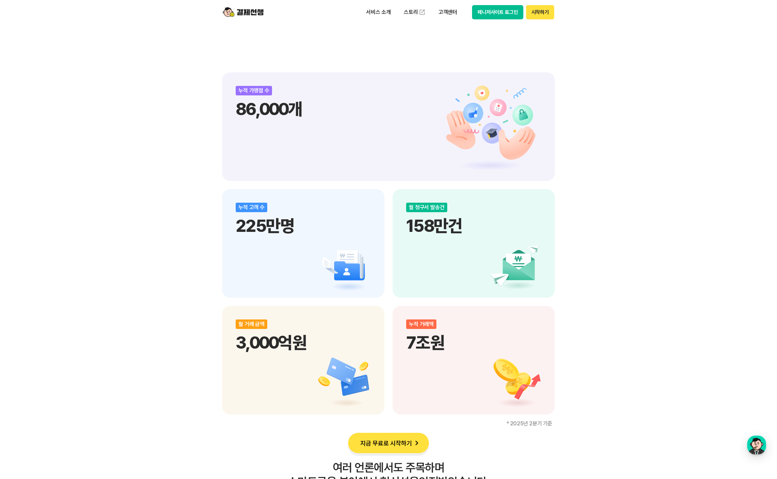
scroll to position [773, 0]
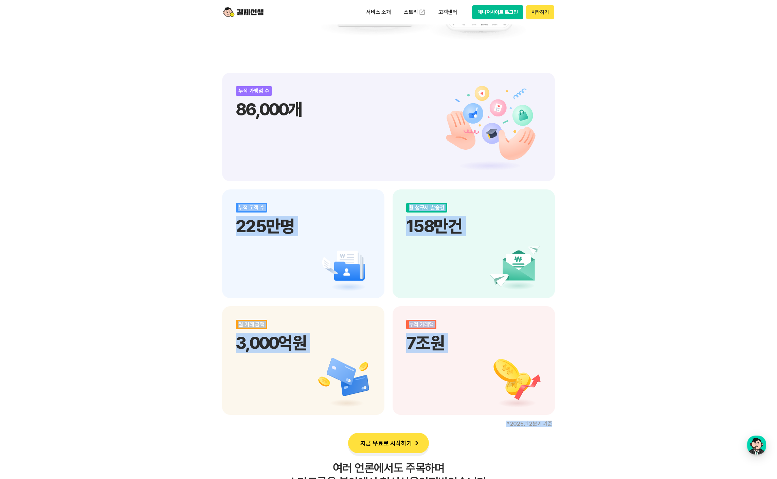
drag, startPoint x: 557, startPoint y: 419, endPoint x: 310, endPoint y: 145, distance: 368.9
click at [310, 145] on div "비대면 결제 1등 결제선생 숫자가 증명하는 국내 1등 비대면 결제 서비스 결제선생과 함께 사업장을 성장시켜 보세요! 누적 가맹점 수 86,00…" at bounding box center [388, 241] width 777 height 1197
click at [382, 217] on div "누적 고객 수 225만명" at bounding box center [303, 243] width 162 height 109
drag, startPoint x: 247, startPoint y: 101, endPoint x: 612, endPoint y: 380, distance: 459.7
click at [612, 380] on div "비대면 결제 1등 결제선생 숫자가 증명하는 국내 1등 비대면 결제 서비스 결제선생과 함께 사업장을 성장시켜 보세요! 누적 가맹점 수 86,00…" at bounding box center [388, 241] width 777 height 1197
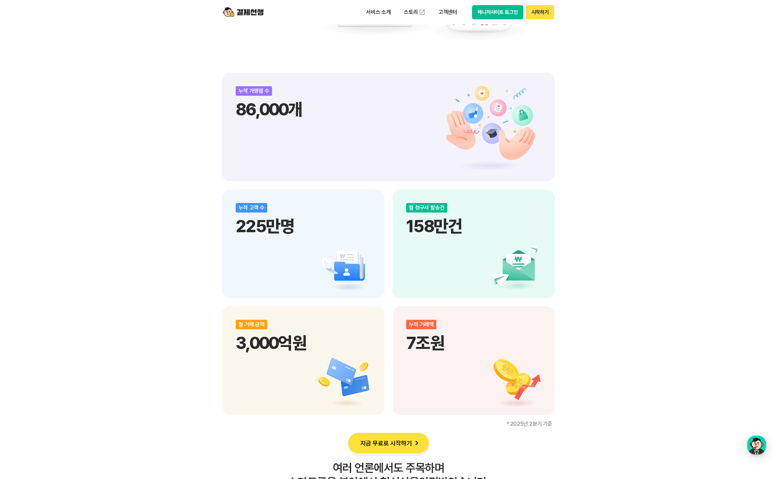
click at [612, 379] on div "비대면 결제 1등 결제선생 숫자가 증명하는 국내 1등 비대면 결제 서비스 결제선생과 함께 사업장을 성장시켜 보세요! 누적 가맹점 수 86,00…" at bounding box center [388, 241] width 777 height 1197
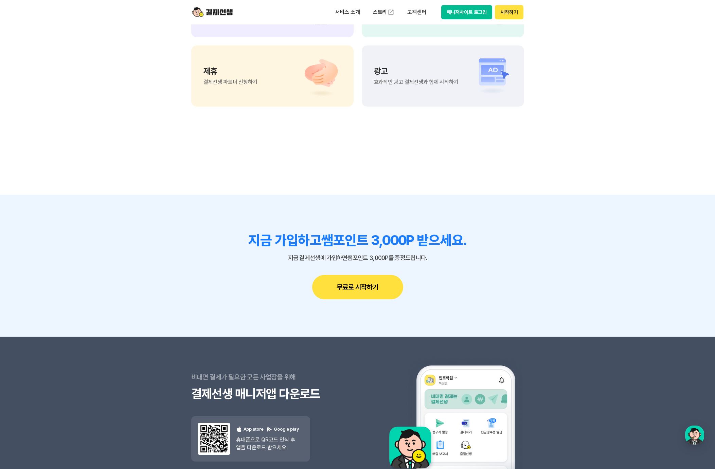
scroll to position [5958, 0]
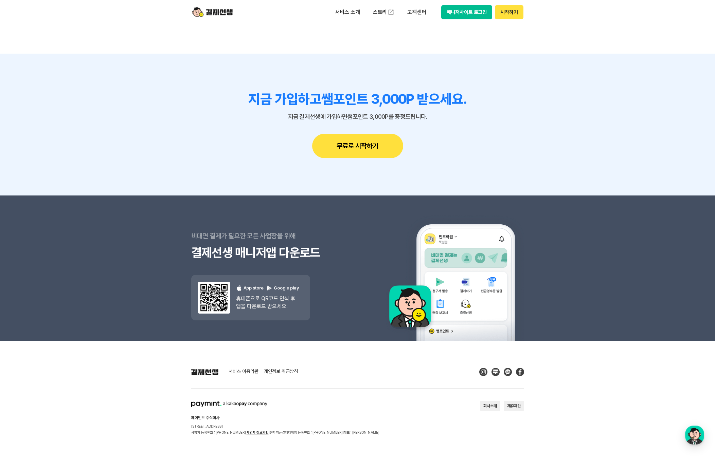
click at [282, 371] on link "개인정보 취급방침" at bounding box center [281, 372] width 34 height 6
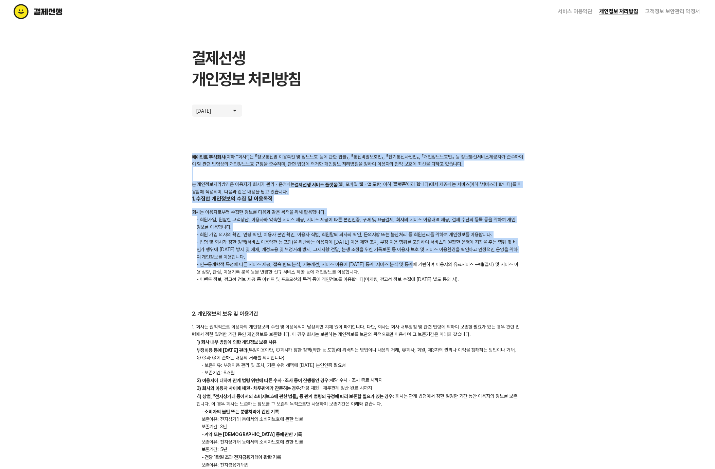
drag, startPoint x: 187, startPoint y: 149, endPoint x: 416, endPoint y: 260, distance: 255.0
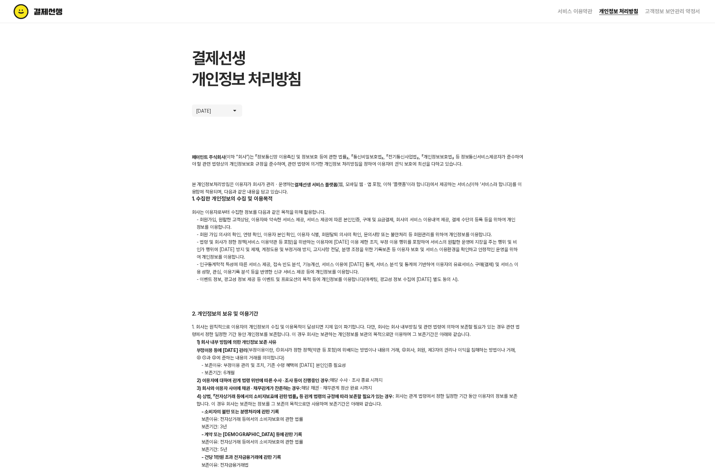
click at [416, 258] on p "- 법령 및 회사가 정한 정책(서비스 이용약관 등 포함)을 위반하는 이용자에 대한 이용 제한 조치, 부정 이용 행위를 포함하여 서비스의 원활한…" at bounding box center [357, 249] width 331 height 22
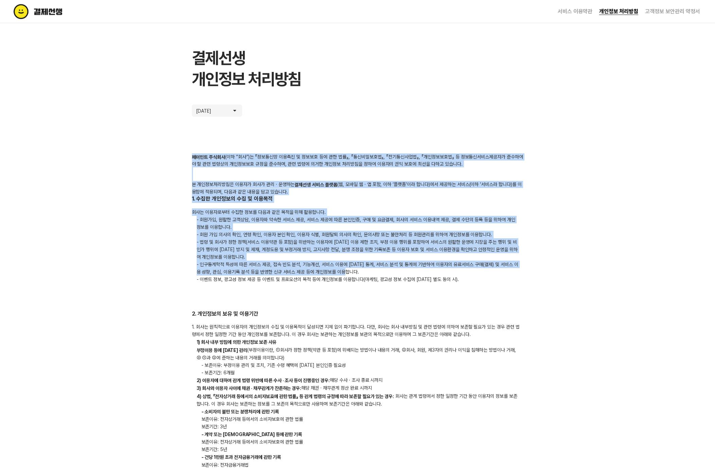
drag, startPoint x: 161, startPoint y: 152, endPoint x: 487, endPoint y: 272, distance: 347.4
click at [487, 272] on p "- 인구통계학적 특성에 따른 서비스 제공, 접속 빈도 분석, 기능개선, 서비스 이용에 대한 통계, 서비스 분석 및 통계에 기반하여 이용자의 유…" at bounding box center [357, 268] width 331 height 15
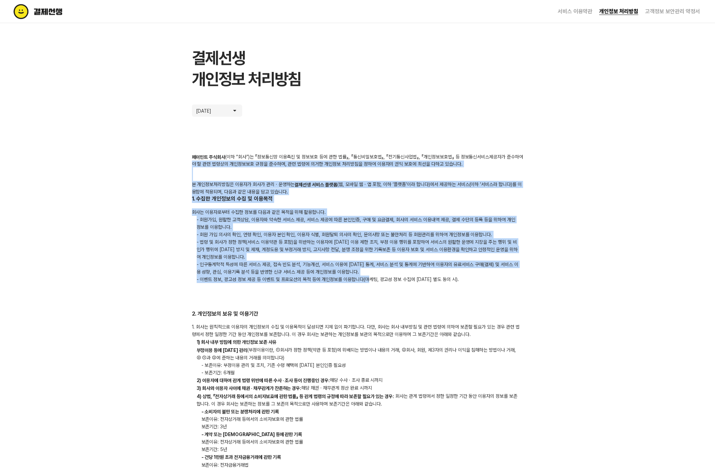
drag, startPoint x: 196, startPoint y: 163, endPoint x: 370, endPoint y: 281, distance: 209.9
click at [370, 281] on p "- 이벤트 정보, 광고성 정보 제공 등 이벤트 및 프로모션의 목적 등에 개인정보를 이용합니다(마케팅, 광고성 정보 수집에 대한 별도 동의 시)." at bounding box center [357, 279] width 331 height 7
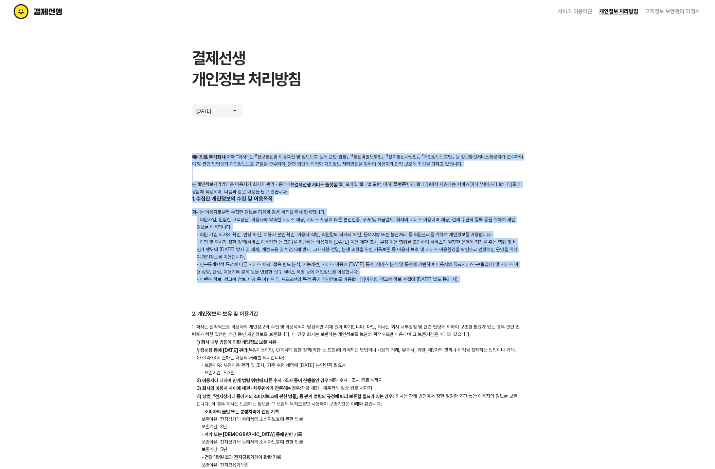
drag, startPoint x: 495, startPoint y: 290, endPoint x: 127, endPoint y: 146, distance: 395.2
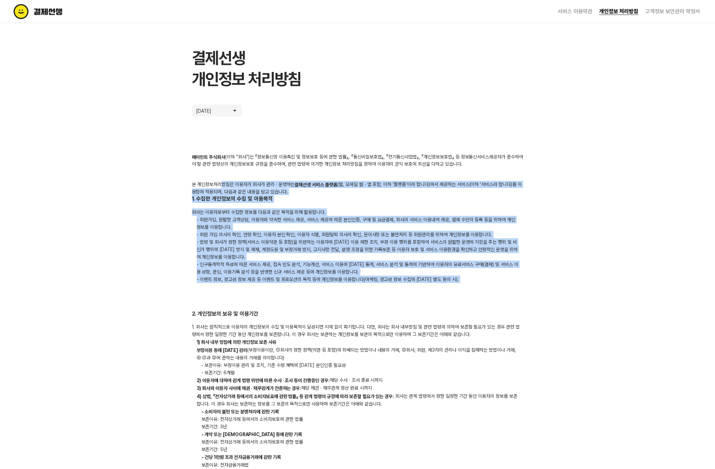
drag, startPoint x: 221, startPoint y: 185, endPoint x: 437, endPoint y: 297, distance: 243.3
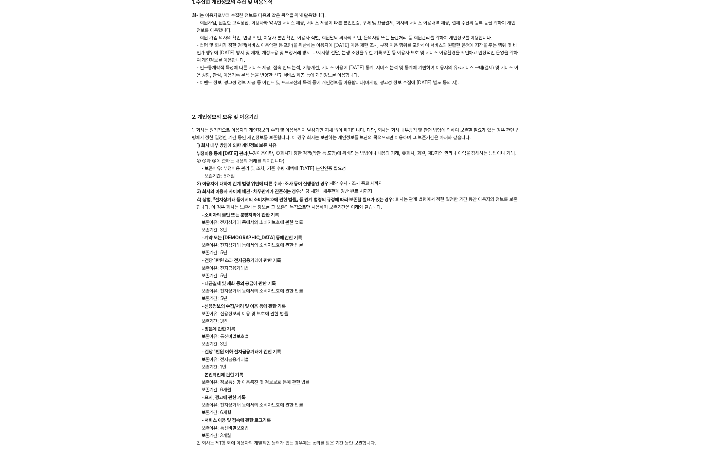
scroll to position [228, 0]
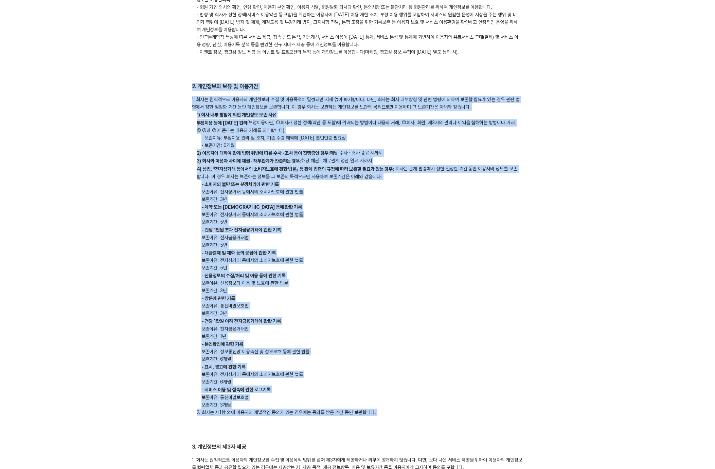
drag, startPoint x: 190, startPoint y: 85, endPoint x: 385, endPoint y: 424, distance: 391.6
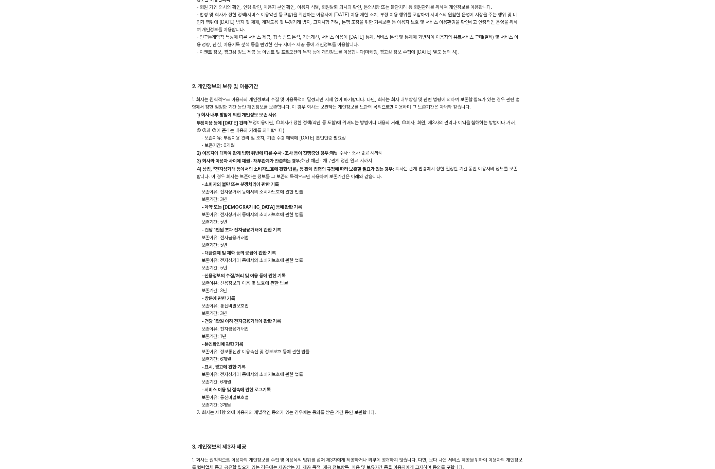
drag, startPoint x: 362, startPoint y: 426, endPoint x: 432, endPoint y: 329, distance: 119.4
click at [434, 330] on p "보존이유: 전자금융거래법" at bounding box center [357, 328] width 331 height 7
drag, startPoint x: 241, startPoint y: 155, endPoint x: 320, endPoint y: 407, distance: 264.7
click at [320, 407] on div "1. 회사는 원칙적으로 이용자의 개인정보의 수집 및 이용목적이 달성되면 지체 없이 파기합니다. 다만, 회사는 회사 내부방침 및 관련 법령에 의…" at bounding box center [357, 256] width 331 height 320
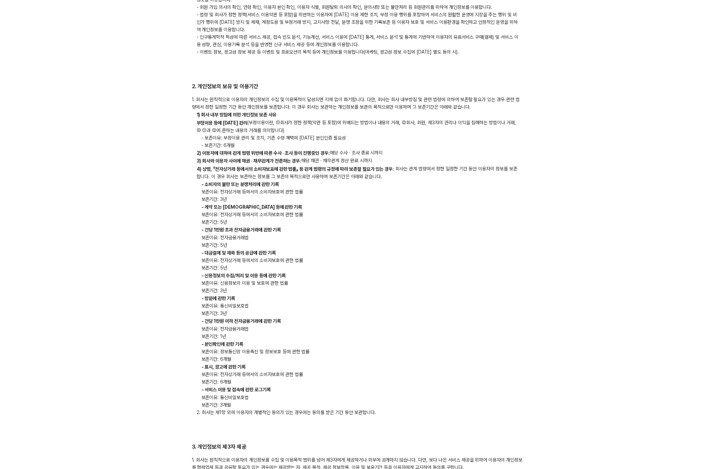
drag, startPoint x: 333, startPoint y: 410, endPoint x: 352, endPoint y: 413, distance: 18.5
click at [333, 410] on p "2. 회사는 제1항 외에 이용자의 개별적인 동의가 있는 경우에는 동의를 받은 기간 동안 보관합니다." at bounding box center [357, 412] width 331 height 7
drag, startPoint x: 293, startPoint y: 321, endPoint x: 446, endPoint y: 354, distance: 156.1
click at [446, 354] on p "보존이유: 정보통신망 이용촉진 및 정보보호 등에 관한 법률" at bounding box center [357, 351] width 331 height 7
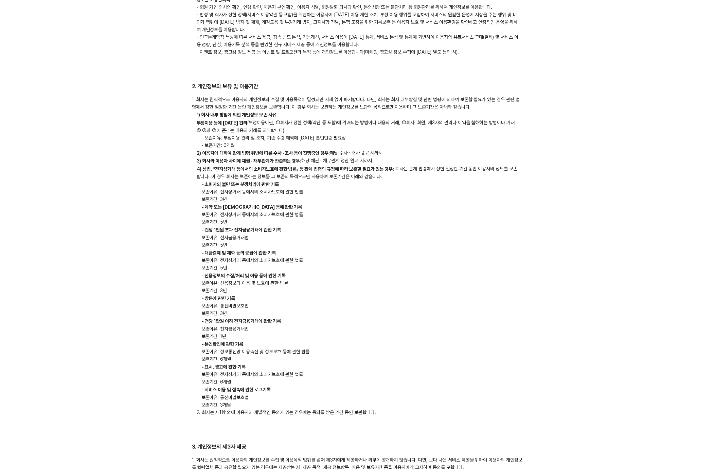
scroll to position [228, 0]
